Goal: Task Accomplishment & Management: Use online tool/utility

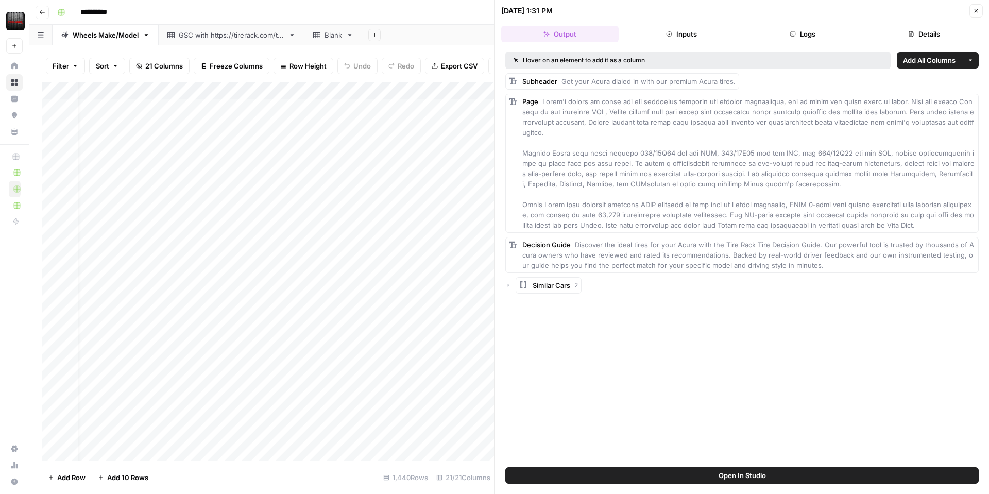
scroll to position [0, 15]
click at [808, 35] on button "Logs" at bounding box center [802, 34] width 117 height 16
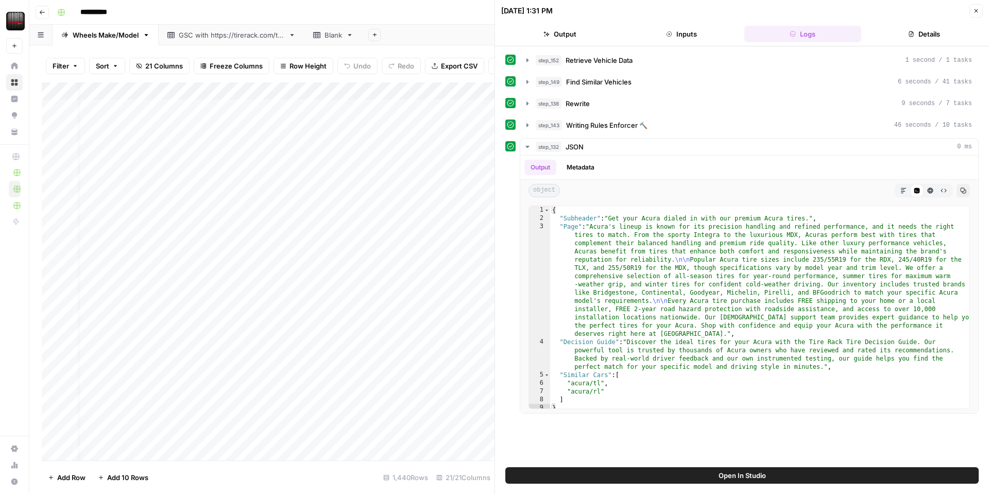
click at [925, 30] on button "Details" at bounding box center [923, 34] width 117 height 16
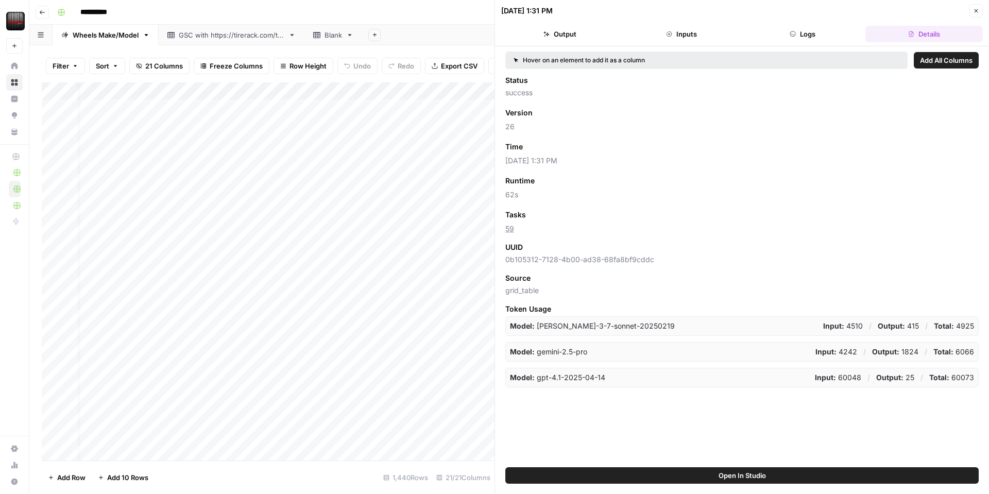
click at [980, 13] on button "Close" at bounding box center [975, 10] width 13 height 13
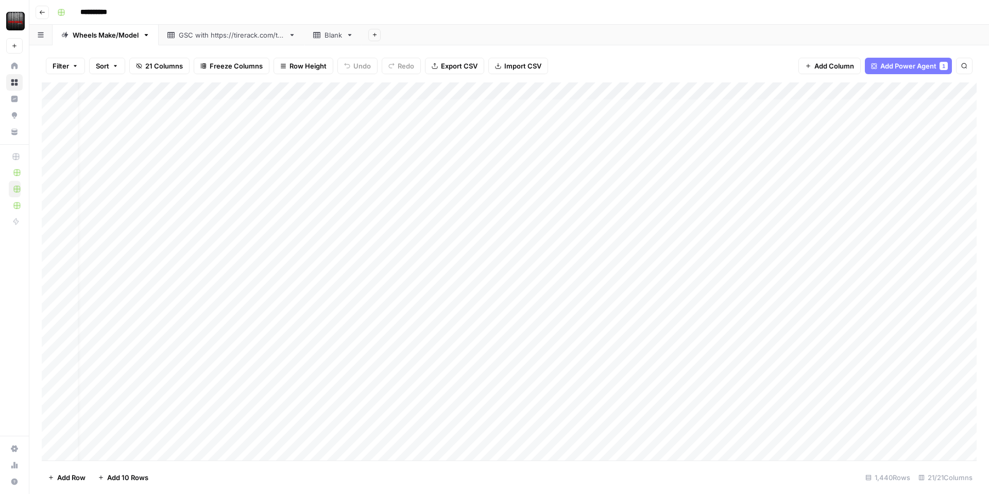
click at [299, 90] on div "Add Column" at bounding box center [509, 271] width 935 height 378
click at [262, 192] on span "Edit Workflow" at bounding box center [276, 192] width 90 height 10
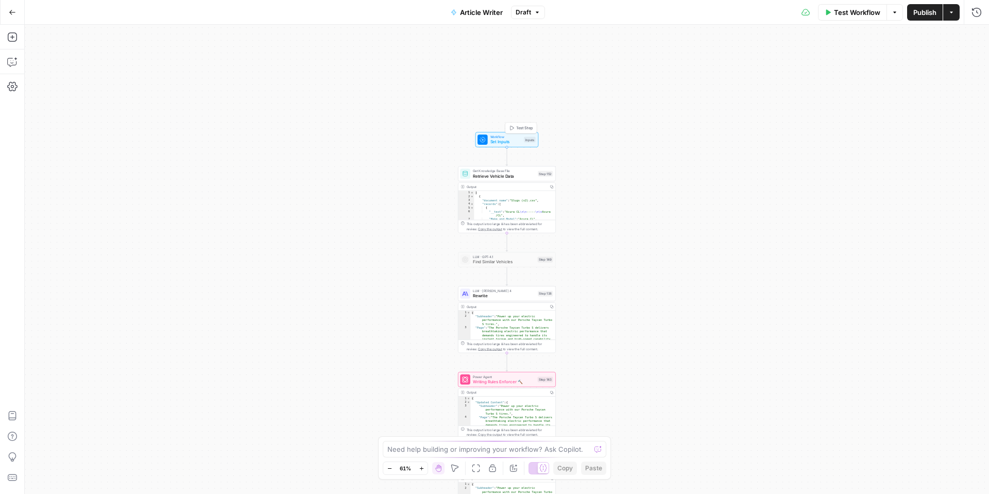
click at [501, 141] on span "Set Inputs" at bounding box center [505, 142] width 31 height 6
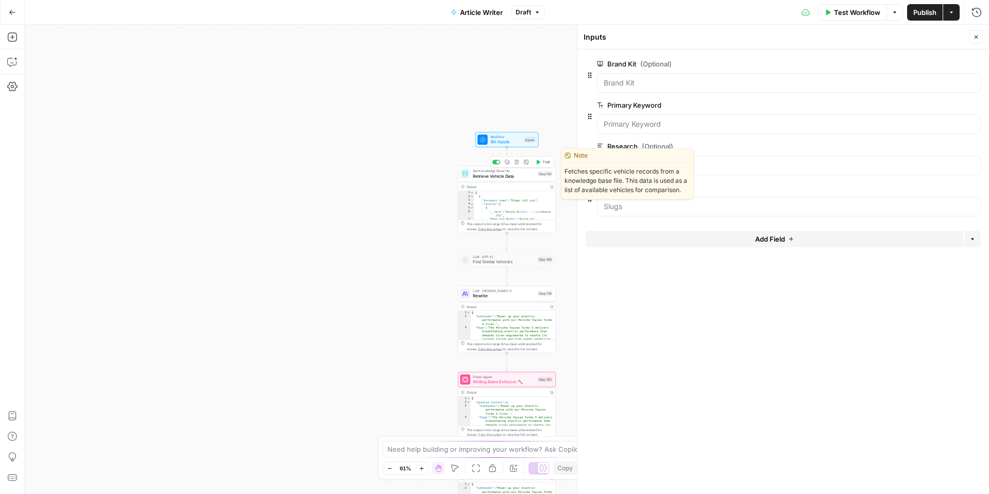
click at [484, 176] on span "Retrieve Vehicle Data" at bounding box center [504, 176] width 62 height 6
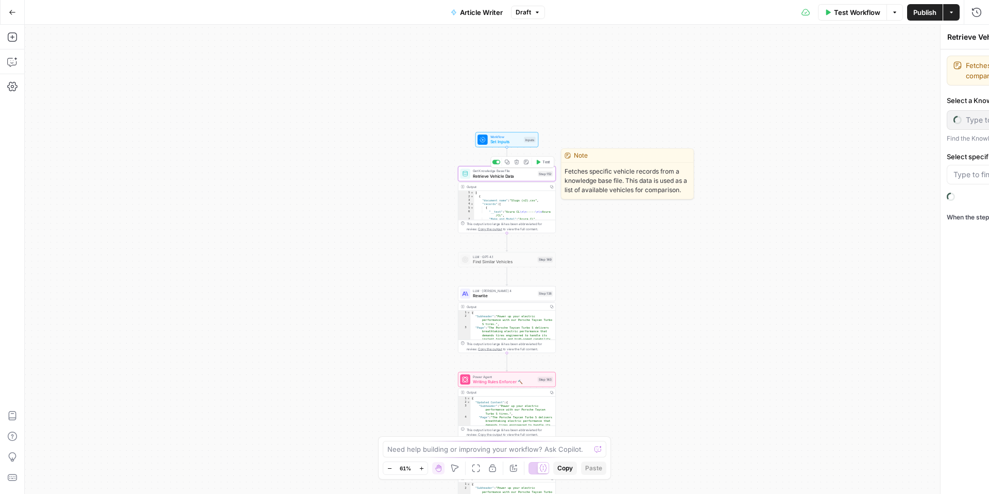
type input "Slugs"
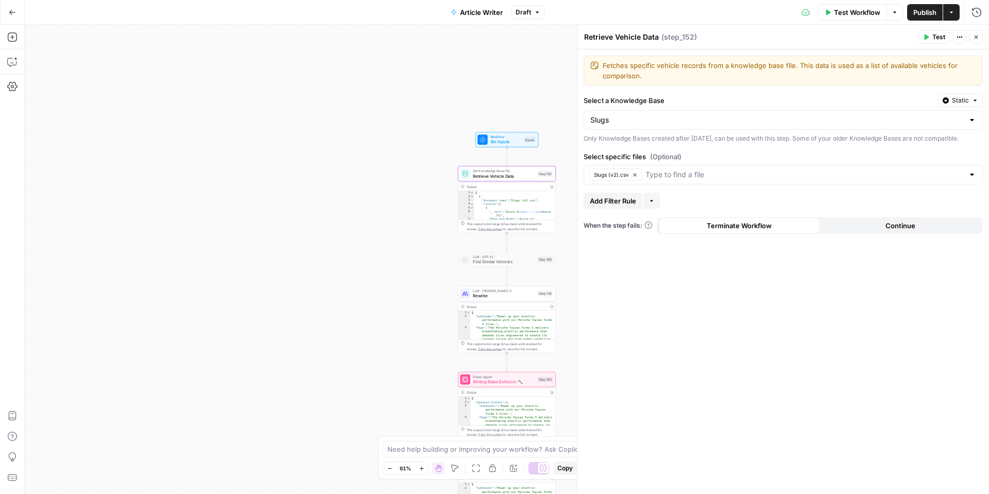
click at [631, 206] on span "Add Filter Rule" at bounding box center [613, 201] width 46 height 10
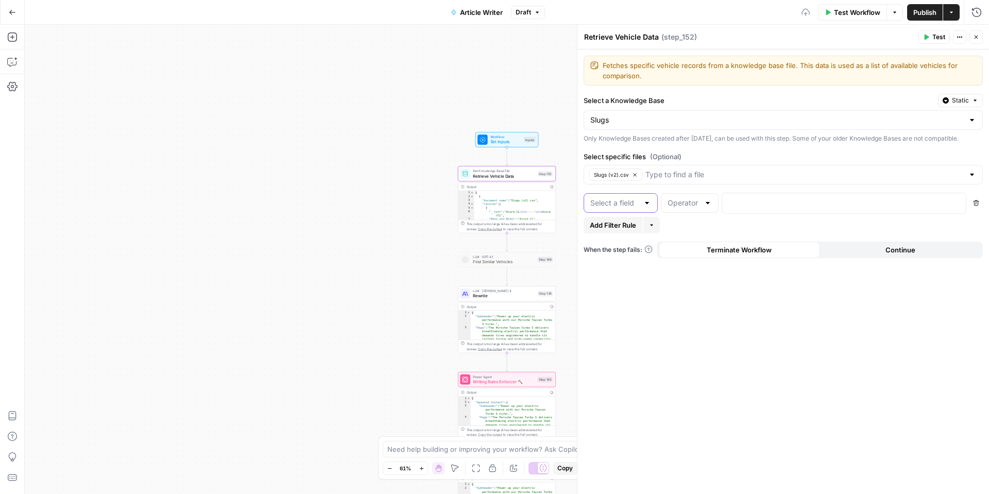
click at [638, 208] on input "text" at bounding box center [614, 203] width 48 height 10
click at [645, 208] on div at bounding box center [647, 203] width 8 height 10
drag, startPoint x: 727, startPoint y: 322, endPoint x: 698, endPoint y: 295, distance: 39.4
click at [727, 322] on div "Fetches specific vehicle records from a knowledge base file. This data is used …" at bounding box center [783, 271] width 412 height 445
click at [978, 206] on icon "button" at bounding box center [976, 203] width 6 height 6
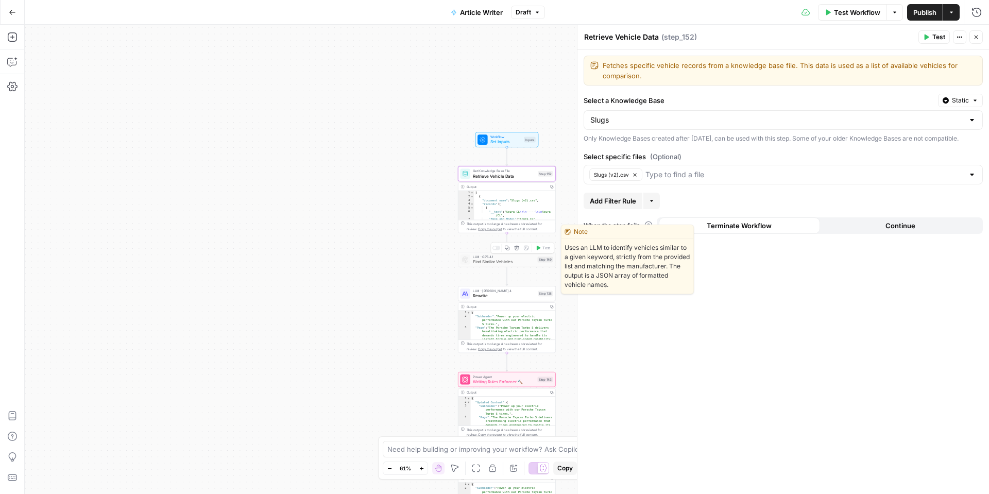
click at [504, 263] on span "Find Similar Vehicles" at bounding box center [504, 262] width 62 height 6
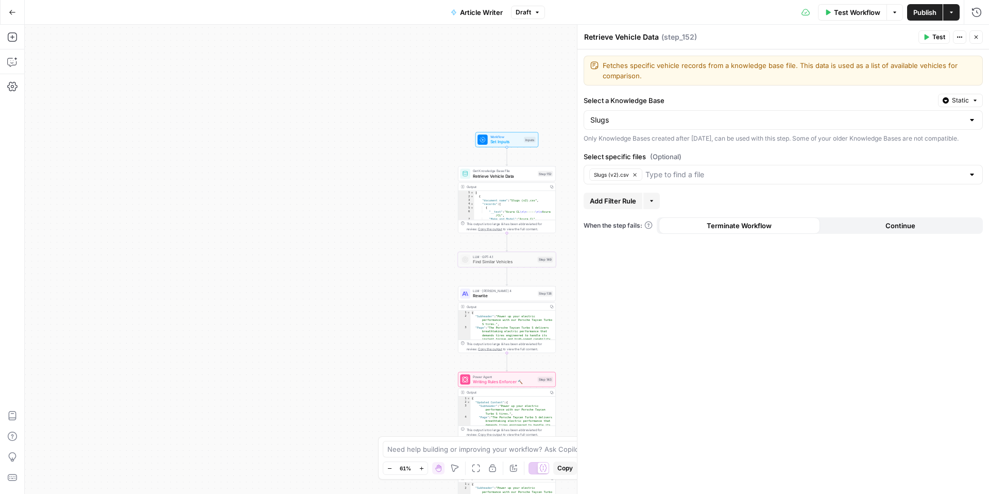
click at [508, 141] on span "Set Inputs" at bounding box center [505, 142] width 31 height 6
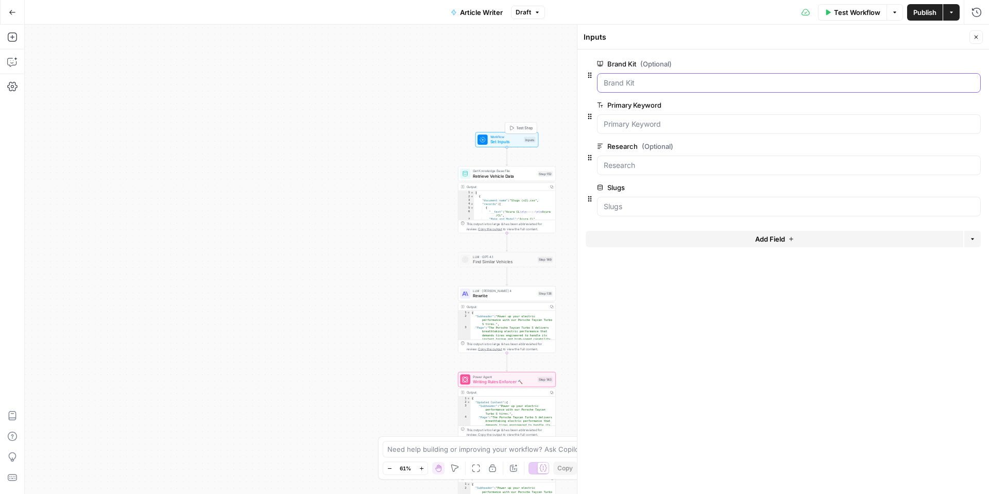
click at [632, 88] on Kit "Brand Kit (Optional)" at bounding box center [789, 83] width 370 height 10
click at [954, 63] on button "edit field" at bounding box center [947, 64] width 40 height 12
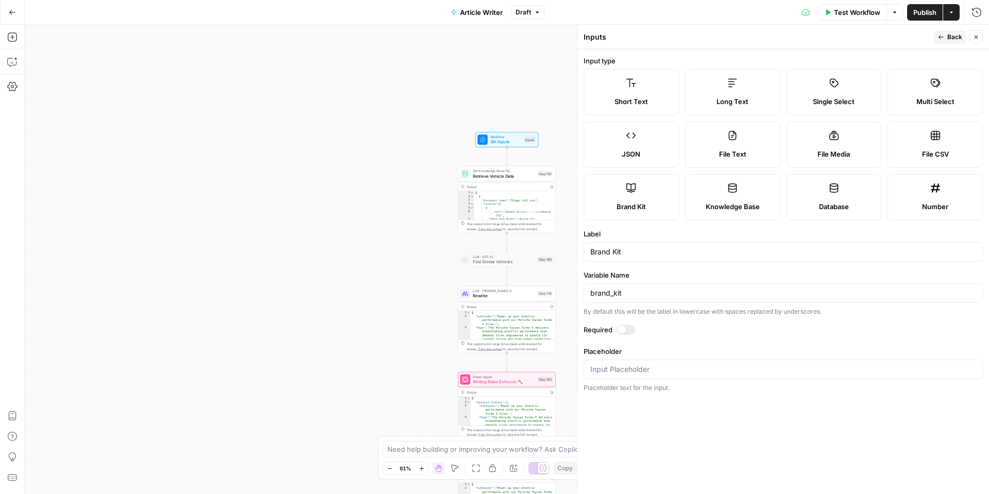
click at [973, 36] on icon "button" at bounding box center [976, 37] width 6 height 6
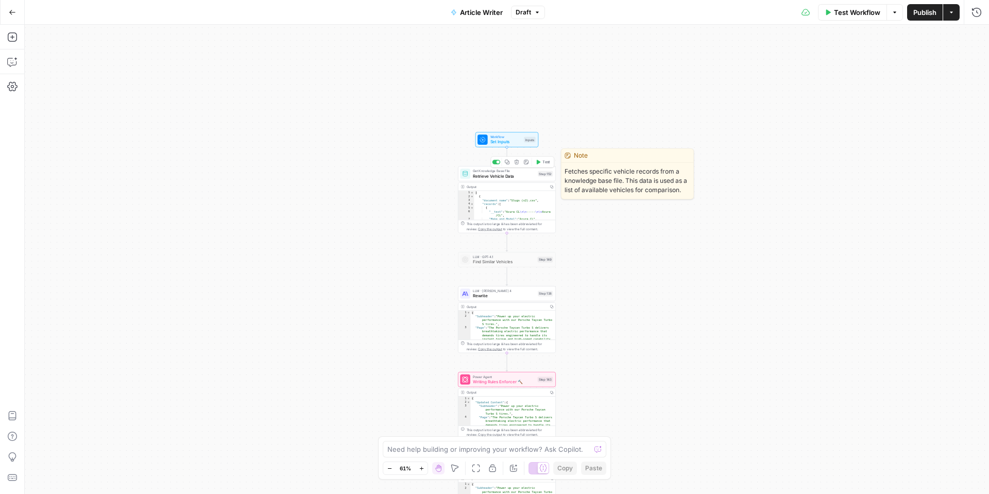
click at [488, 173] on span "Retrieve Vehicle Data" at bounding box center [504, 176] width 62 height 6
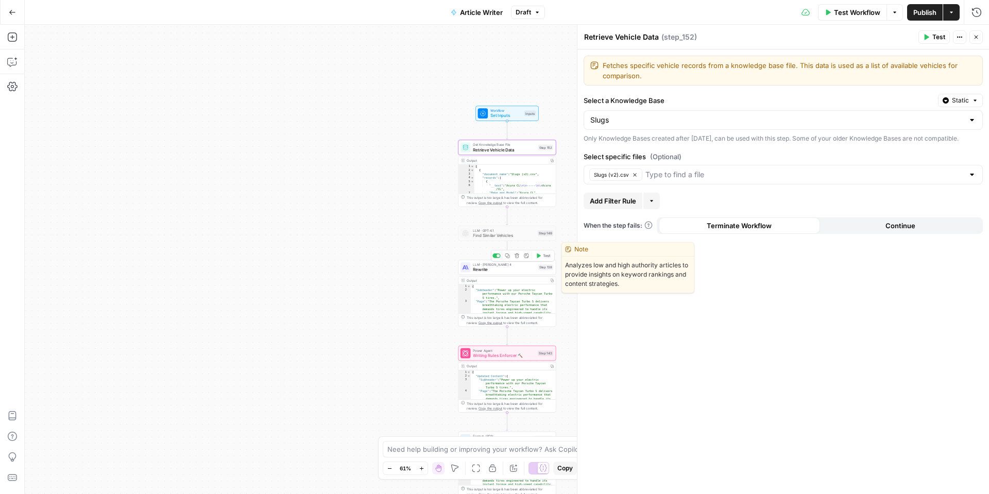
click at [485, 270] on span "Rewrite" at bounding box center [504, 269] width 62 height 6
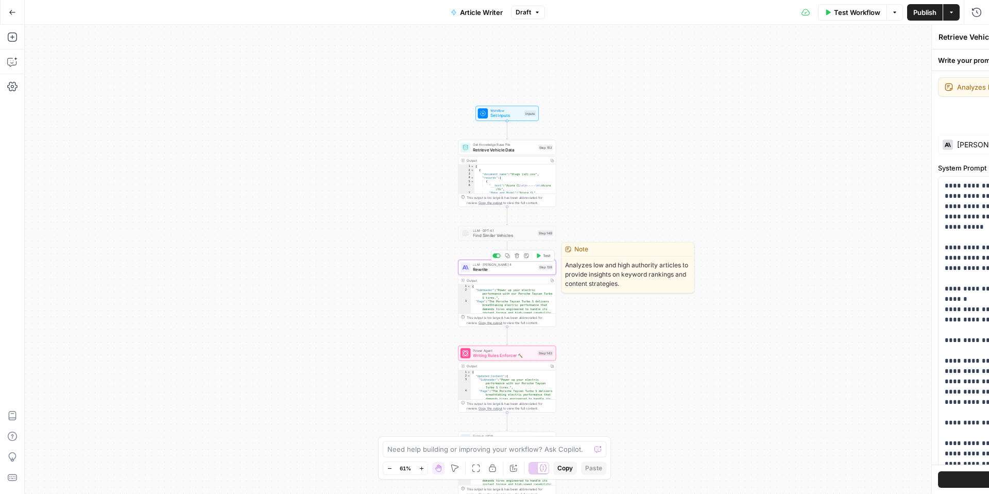
type textarea "Rewrite"
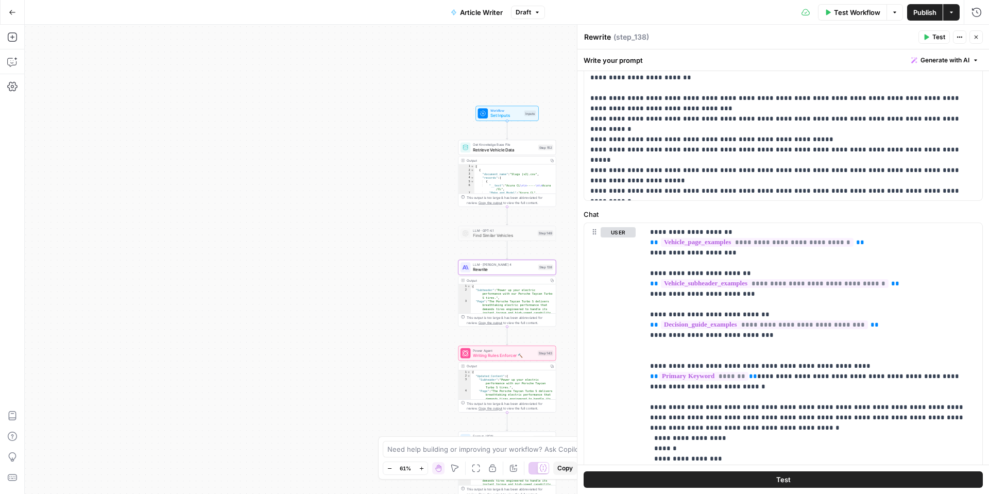
scroll to position [318, 0]
